Goal: Ask a question: Seek information or help from site administrators or community

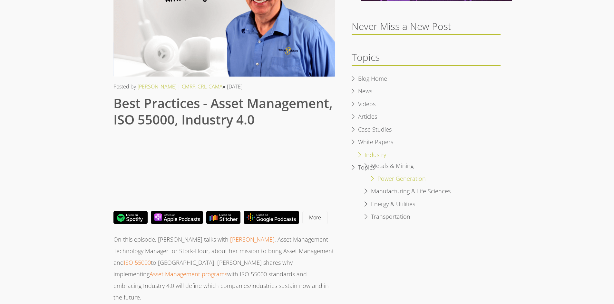
click at [373, 177] on li "Power Generation" at bounding box center [403, 179] width 105 height 13
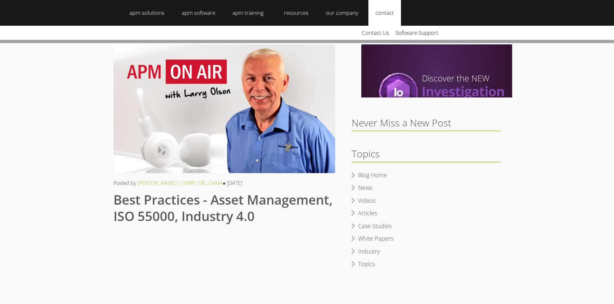
click at [379, 5] on link "contact" at bounding box center [384, 13] width 33 height 26
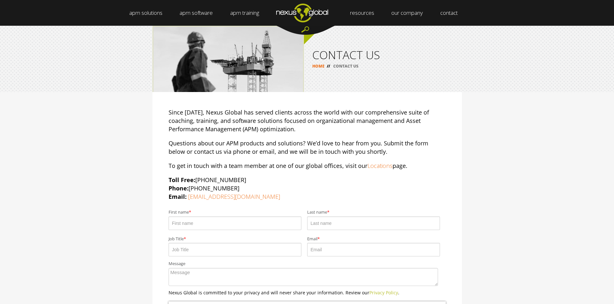
click at [196, 225] on input "First name *" at bounding box center [234, 224] width 133 height 14
type input "a"
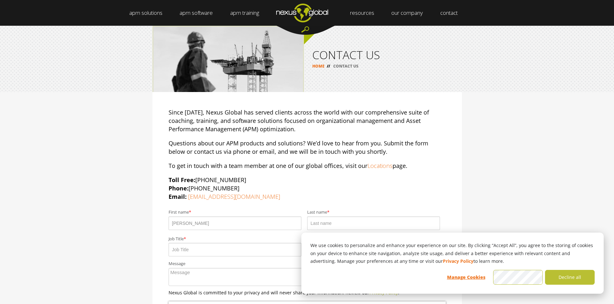
type input "amos"
click at [351, 222] on input "Last name *" at bounding box center [373, 224] width 133 height 14
type input "kipkoech"
click at [214, 252] on input "Job Title *" at bounding box center [234, 250] width 133 height 14
click at [207, 252] on input "Job Title *" at bounding box center [234, 250] width 133 height 14
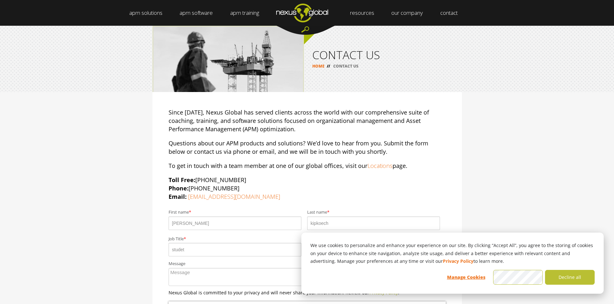
click at [189, 253] on input "studet" at bounding box center [234, 250] width 133 height 14
click at [189, 252] on input "studet" at bounding box center [234, 250] width 133 height 14
type input "student"
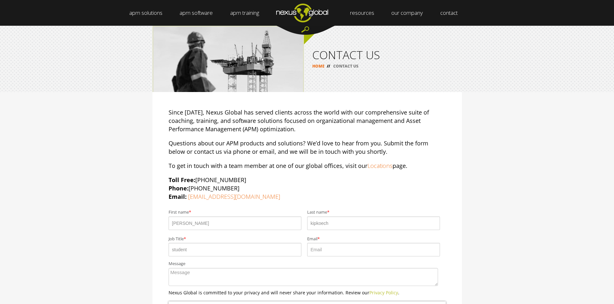
click at [358, 251] on input "Email *" at bounding box center [373, 250] width 133 height 14
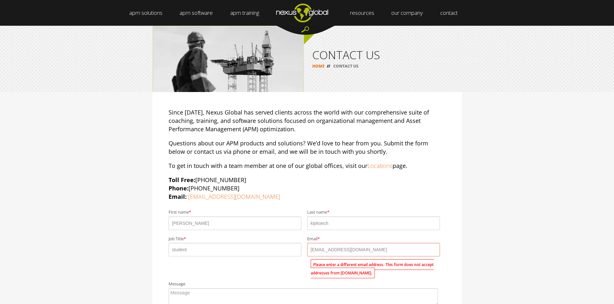
click at [197, 282] on div "Message" at bounding box center [306, 294] width 277 height 25
drag, startPoint x: 343, startPoint y: 248, endPoint x: 348, endPoint y: 251, distance: 6.2
click at [347, 250] on input "amosk5404@gmail.com" at bounding box center [373, 250] width 133 height 14
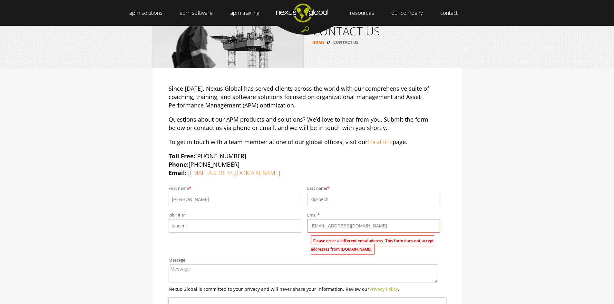
scroll to position [64, 0]
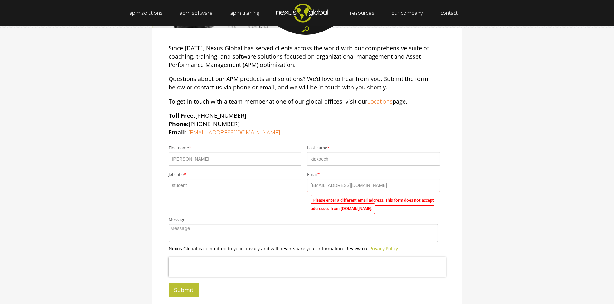
click at [219, 231] on textarea "Message" at bounding box center [302, 233] width 269 height 18
click at [181, 287] on input "Submit" at bounding box center [183, 290] width 30 height 14
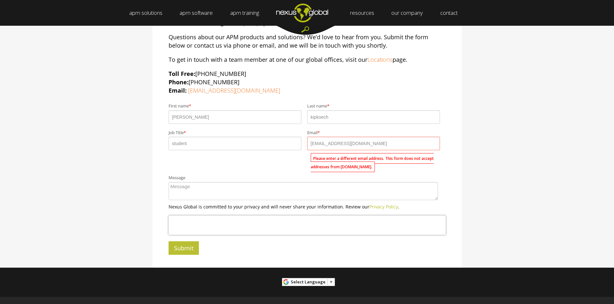
scroll to position [100, 0]
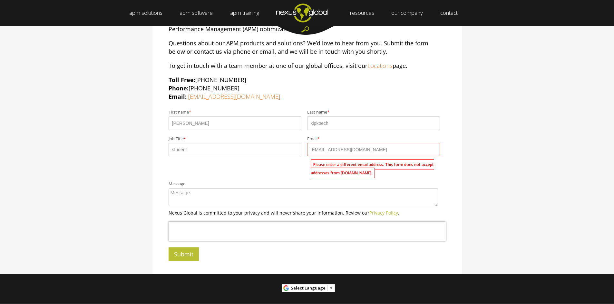
click at [380, 148] on input "amosk5404@gmail.com" at bounding box center [373, 150] width 133 height 14
drag, startPoint x: 380, startPoint y: 148, endPoint x: 363, endPoint y: 152, distance: 17.6
click at [363, 152] on input "amosk5404@gmail.com" at bounding box center [373, 150] width 133 height 14
click at [381, 147] on input "amosk5404@gmail.com" at bounding box center [373, 150] width 133 height 14
click at [385, 148] on input "amosk5404@gmail.com" at bounding box center [373, 150] width 133 height 14
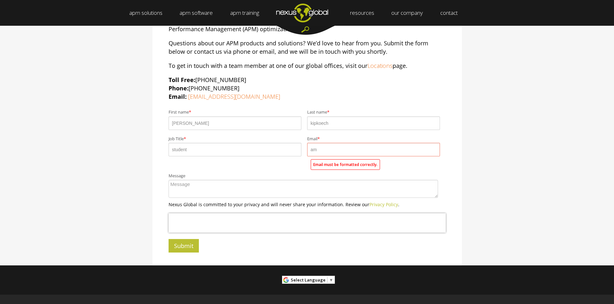
type input "a"
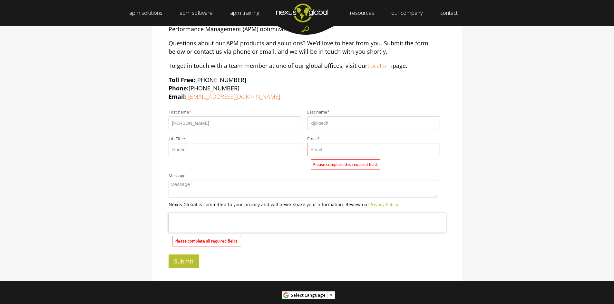
drag, startPoint x: 385, startPoint y: 148, endPoint x: 376, endPoint y: 148, distance: 9.7
click at [376, 148] on input "Email *" at bounding box center [373, 150] width 133 height 14
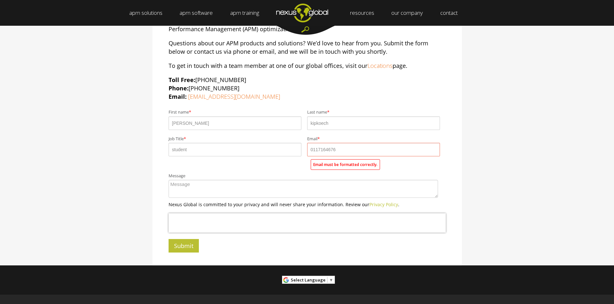
click at [192, 199] on fieldset "Message" at bounding box center [306, 187] width 277 height 30
click at [358, 167] on label "Email must be formatted correctly." at bounding box center [344, 164] width 69 height 11
drag, startPoint x: 358, startPoint y: 167, endPoint x: 297, endPoint y: 162, distance: 61.8
click at [297, 162] on fieldset "Job Title * student Email * 0117164676 Email must be formatted correctly." at bounding box center [306, 152] width 277 height 39
click at [203, 144] on input "student" at bounding box center [234, 150] width 133 height 14
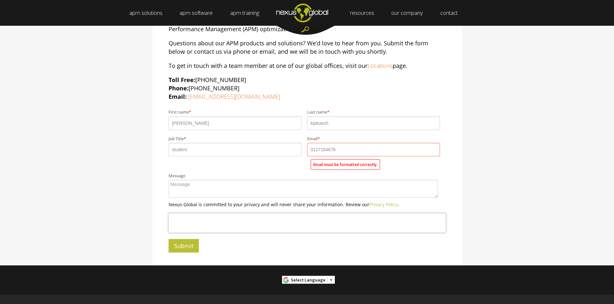
click at [196, 135] on div "Job Title * student" at bounding box center [237, 147] width 138 height 25
click at [180, 156] on input "student" at bounding box center [234, 150] width 133 height 14
click at [194, 194] on textarea "Message" at bounding box center [302, 189] width 269 height 18
click at [345, 151] on input "0117164676" at bounding box center [373, 150] width 133 height 14
type input "0"
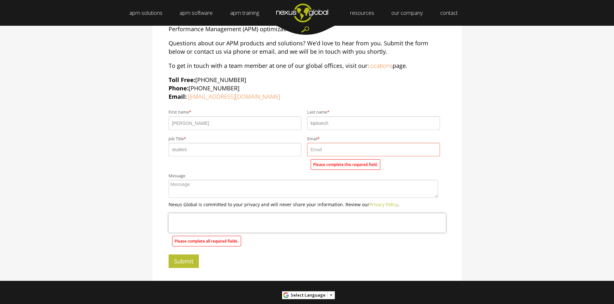
click at [340, 154] on input "Email *" at bounding box center [373, 150] width 133 height 14
type input "amosk5404@gmail.com"
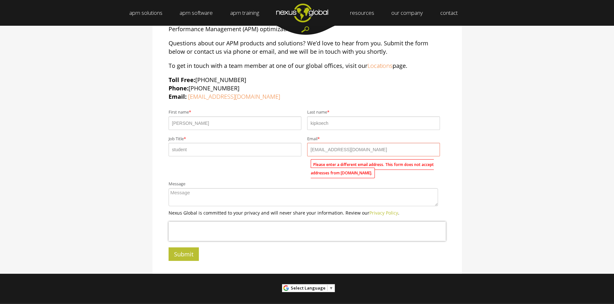
click at [197, 197] on textarea "Message" at bounding box center [302, 197] width 269 height 18
click at [191, 211] on p "Nexus Global is committed to your privacy and will never share your information…" at bounding box center [306, 213] width 277 height 7
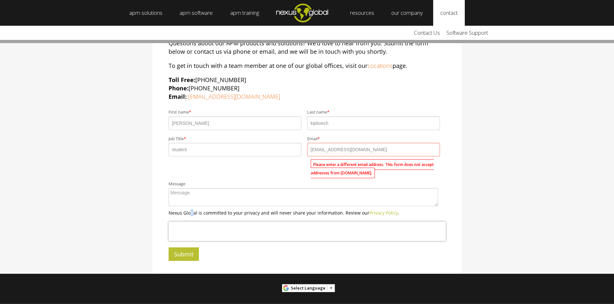
click at [453, 4] on link "contact" at bounding box center [449, 13] width 32 height 26
click at [451, 36] on link "Software Support" at bounding box center [467, 33] width 48 height 14
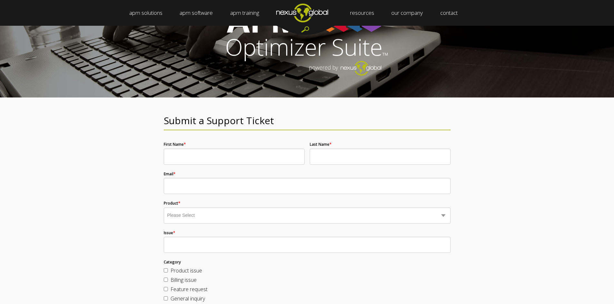
scroll to position [4, 0]
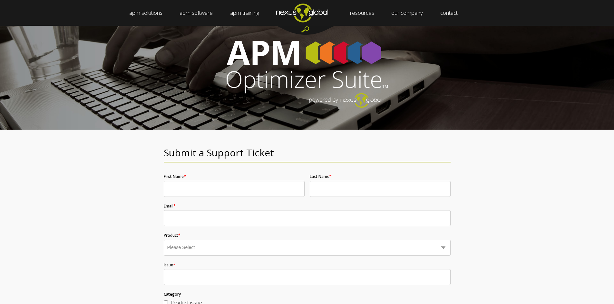
click at [243, 187] on input "First Name *" at bounding box center [234, 189] width 141 height 16
type input "amos"
click at [345, 188] on input "Last Name *" at bounding box center [380, 189] width 141 height 16
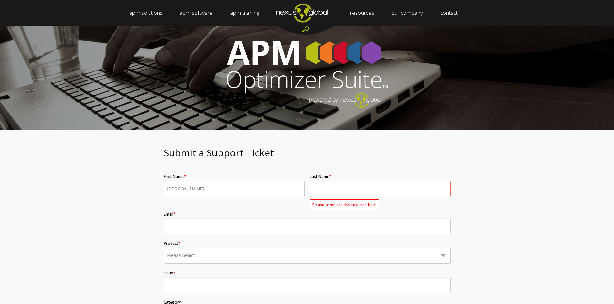
click at [213, 217] on div "Email *" at bounding box center [307, 223] width 287 height 22
type input "amosk5404@gmail.com"
click at [253, 250] on select "Please Select Business Optimizer Data Optimizer Strategy Optimizer Planning Opt…" at bounding box center [307, 256] width 287 height 16
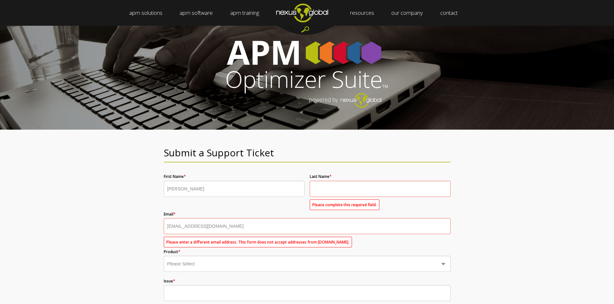
select select "Planning Optimizer"
click at [164, 256] on select "Please Select Business Optimizer Data Optimizer Strategy Optimizer Planning Opt…" at bounding box center [307, 264] width 287 height 16
click at [212, 239] on label "Please enter a different email address. This form does not accept addresses fro…" at bounding box center [258, 242] width 188 height 11
click at [342, 193] on input "Last Name *" at bounding box center [380, 189] width 141 height 16
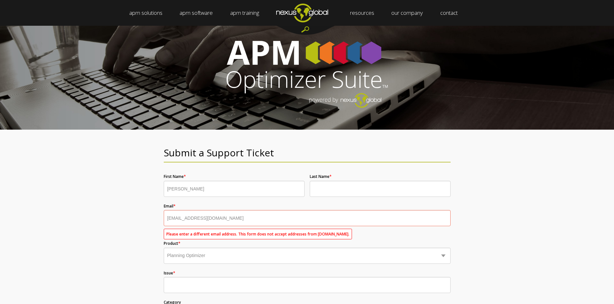
type input "kipkoech"
click at [242, 236] on label "Please enter a different email address. This form does not accept addresses fro…" at bounding box center [258, 234] width 188 height 11
click at [240, 215] on input "amosk5404@gmail.com" at bounding box center [307, 218] width 287 height 16
click at [189, 218] on input "amosk5404@gmail.com" at bounding box center [307, 218] width 287 height 16
click at [239, 218] on input "amoskoech304@gmail.com" at bounding box center [307, 218] width 287 height 16
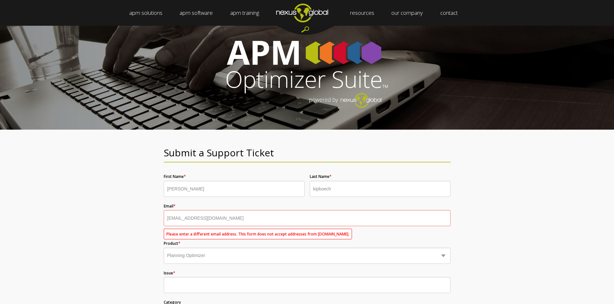
click at [214, 219] on input "amoskoech304@gmail.com" at bounding box center [307, 218] width 287 height 16
click at [208, 283] on input "Issue *" at bounding box center [307, 285] width 287 height 16
click at [304, 220] on input "amoskoech304@yahoo.com" at bounding box center [307, 218] width 287 height 16
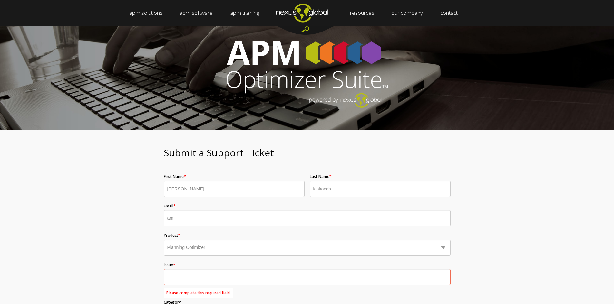
type input "a"
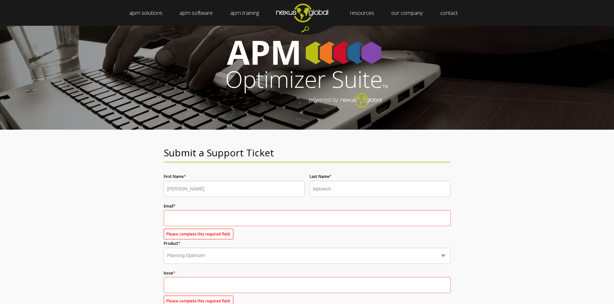
click at [441, 256] on select "Please Select Business Optimizer Data Optimizer Strategy Optimizer Planning Opt…" at bounding box center [307, 256] width 287 height 16
drag, startPoint x: 183, startPoint y: 25, endPoint x: 212, endPoint y: 42, distance: 33.6
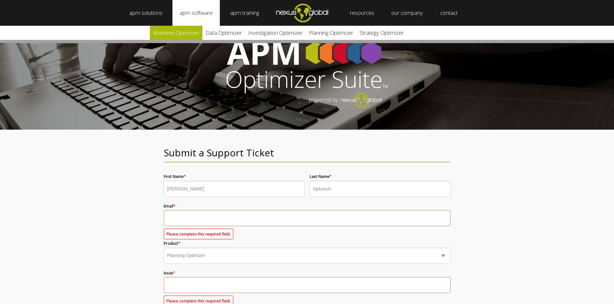
click at [181, 31] on link "Business Optimizer" at bounding box center [176, 33] width 52 height 14
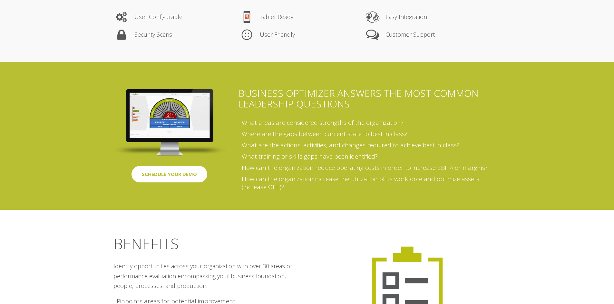
scroll to position [322, 0]
